Goal: Obtain resource: Obtain resource

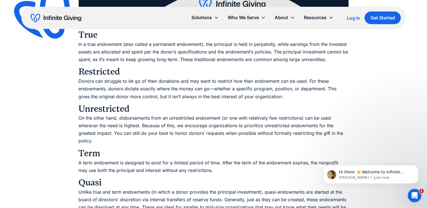
scroll to position [951, 0]
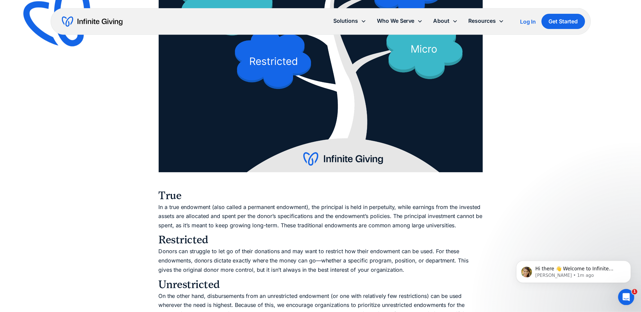
scroll to position [711, 0]
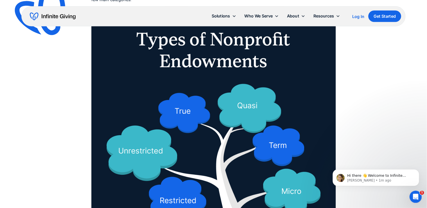
scroll to position [651, 0]
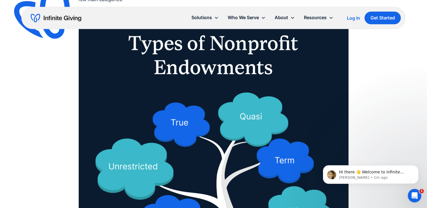
drag, startPoint x: 37, startPoint y: 119, endPoint x: 44, endPoint y: 68, distance: 51.9
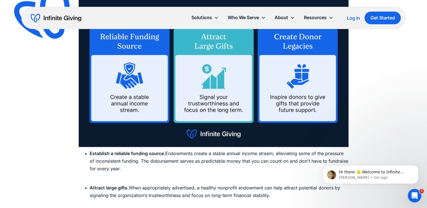
scroll to position [1364, 0]
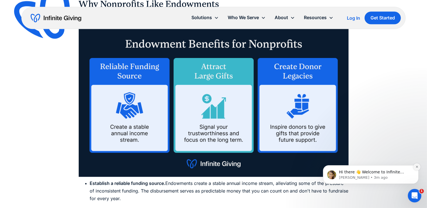
click at [417, 168] on icon "Dismiss notification" at bounding box center [417, 166] width 3 height 3
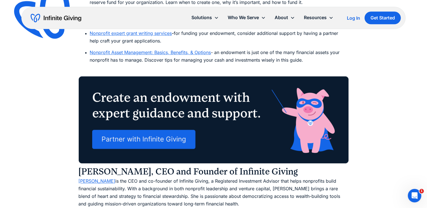
scroll to position [3354, 0]
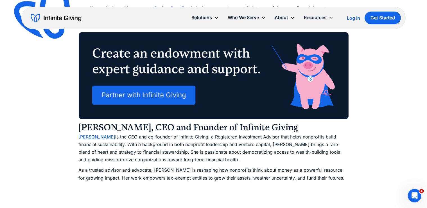
click at [82, 140] on link "[PERSON_NAME]" at bounding box center [97, 137] width 37 height 6
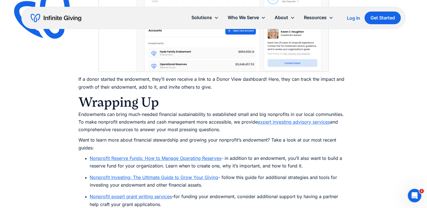
scroll to position [3325, 0]
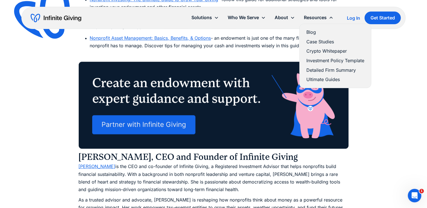
click at [333, 60] on link "Investment Policy Template" at bounding box center [336, 61] width 58 height 8
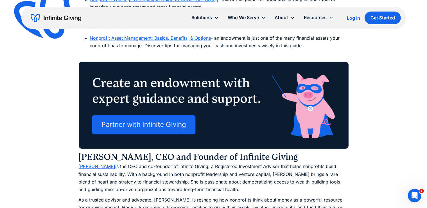
scroll to position [3236, 0]
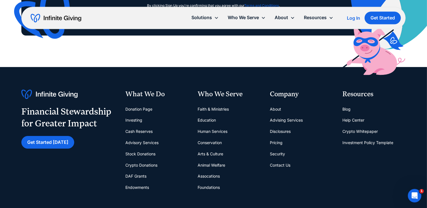
scroll to position [3870, 0]
